Goal: Task Accomplishment & Management: Use online tool/utility

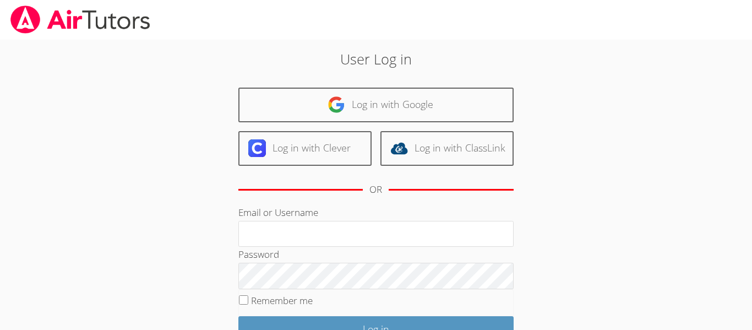
click at [136, 124] on div "User Log in Log in with Google Log in with Clever Log in with ClassLink OR Emai…" at bounding box center [376, 226] width 564 height 373
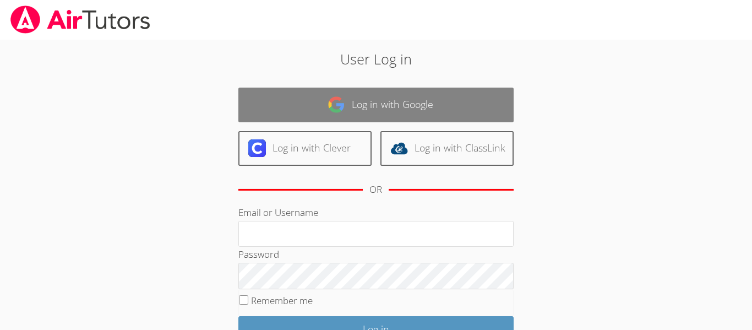
click at [311, 113] on link "Log in with Google" at bounding box center [375, 104] width 275 height 35
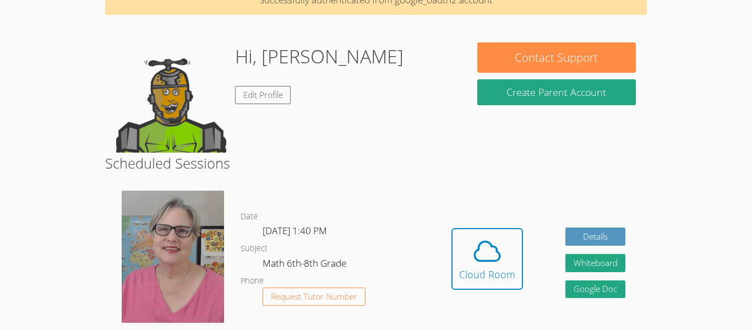
scroll to position [64, 0]
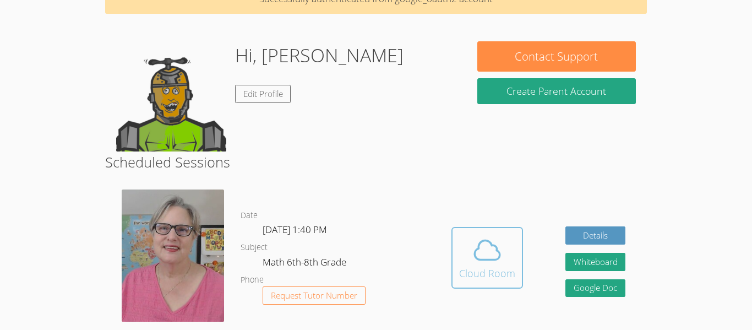
click at [489, 250] on icon at bounding box center [487, 249] width 31 height 31
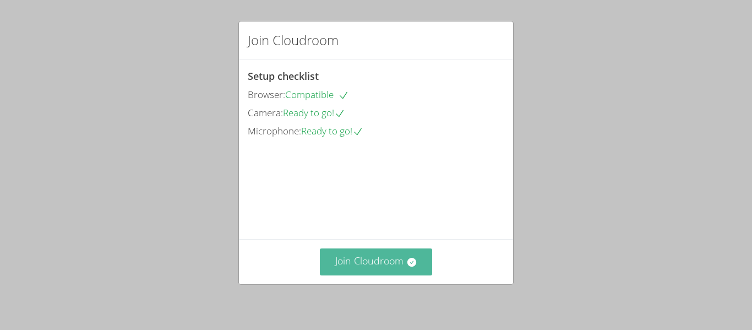
click at [418, 256] on button "Join Cloudroom" at bounding box center [376, 261] width 113 height 27
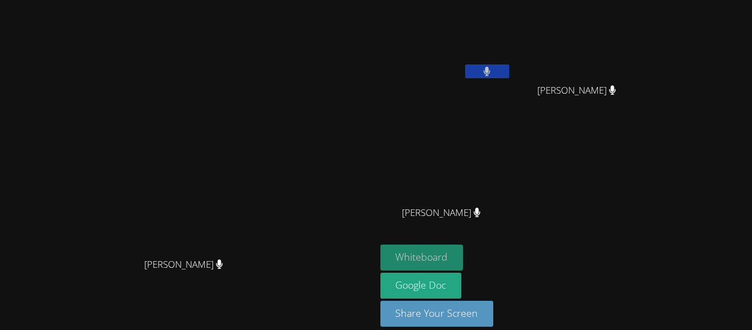
click at [463, 262] on button "Whiteboard" at bounding box center [421, 257] width 83 height 26
click at [463, 246] on button "Whiteboard" at bounding box center [421, 257] width 83 height 26
